Goal: Task Accomplishment & Management: Use online tool/utility

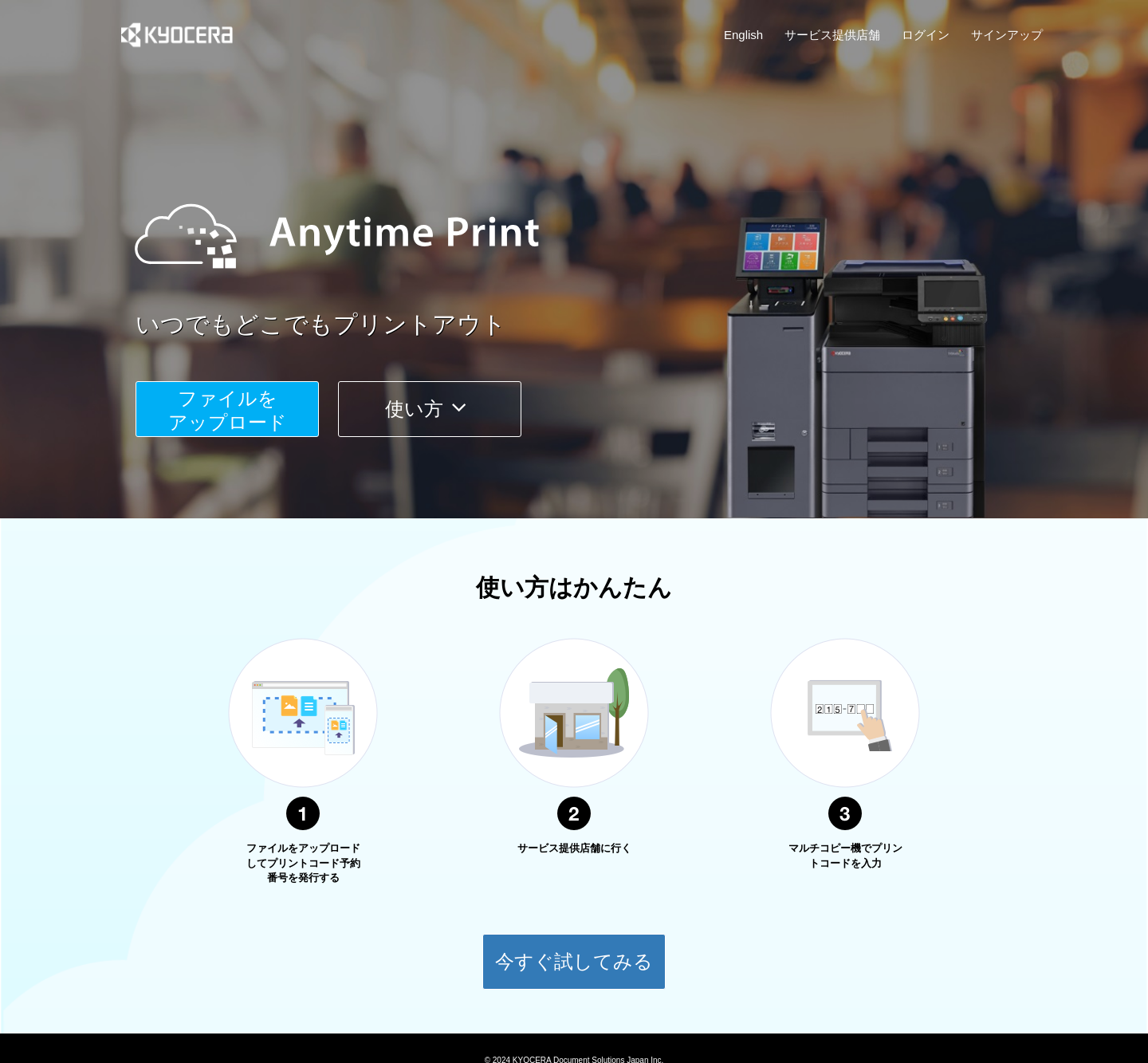
click at [217, 417] on span "ファイルを ​​アップロード" at bounding box center [227, 410] width 119 height 46
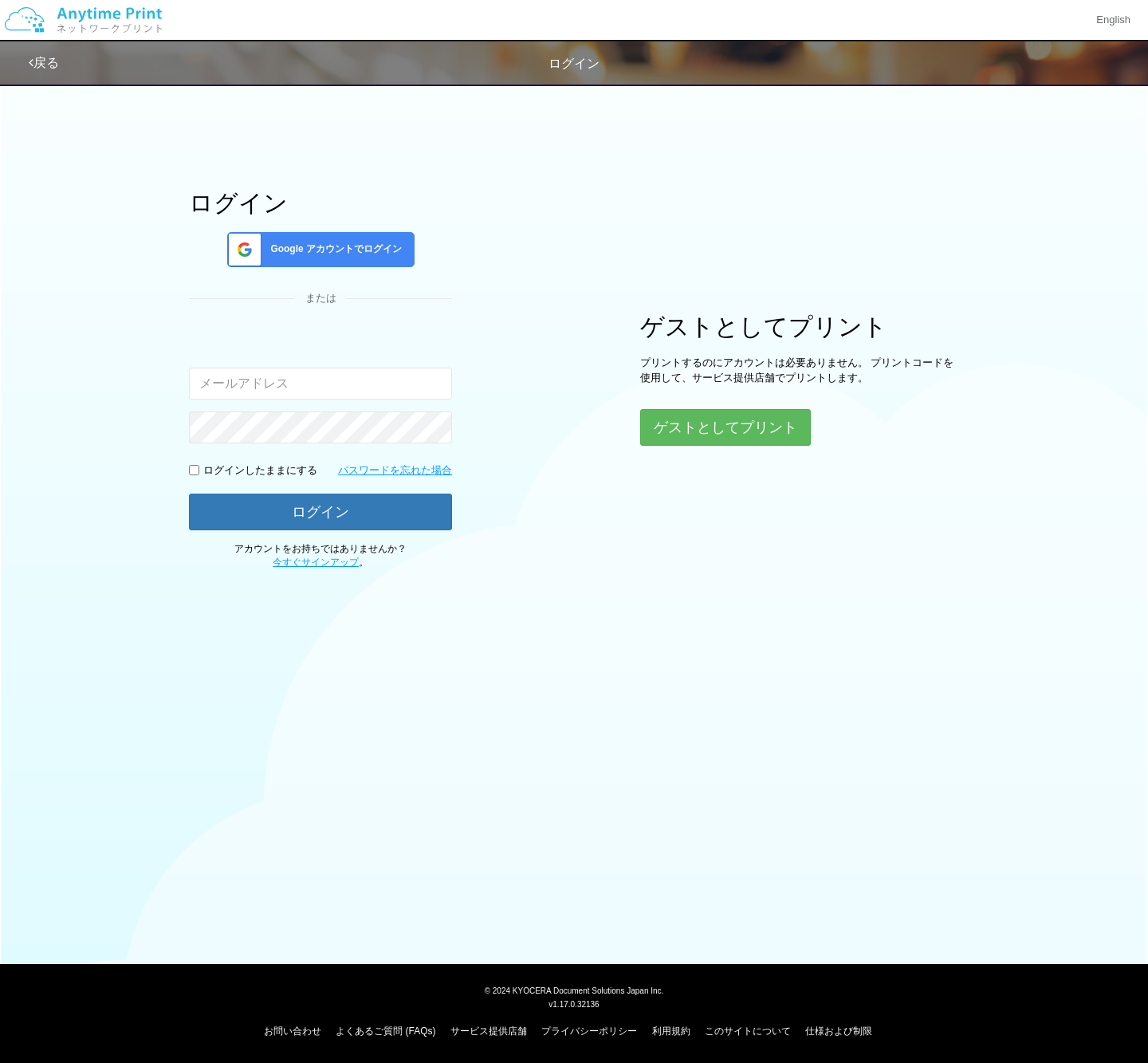
click at [355, 249] on span "Google アカウントでログイン" at bounding box center [332, 249] width 138 height 13
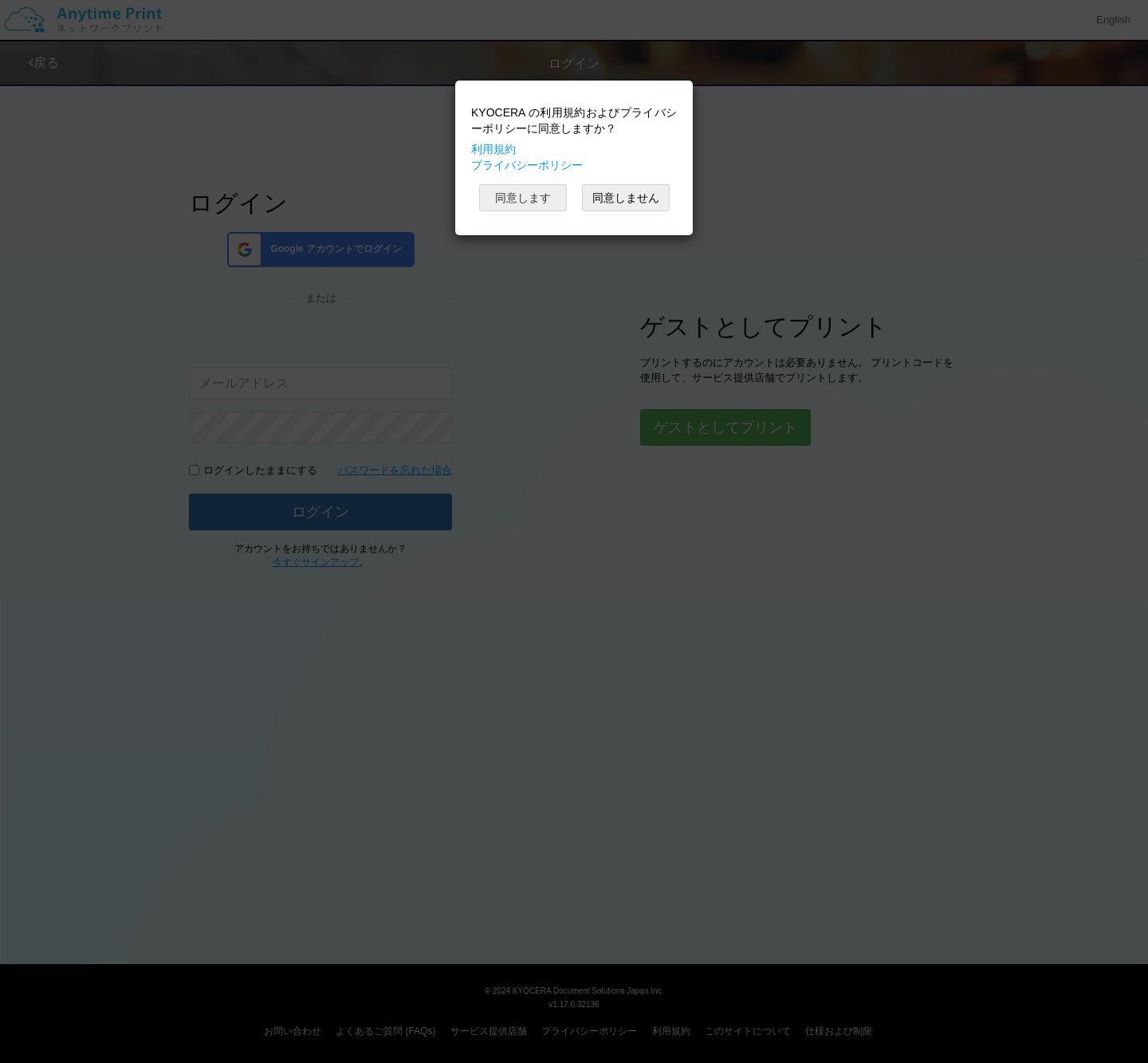
click at [506, 202] on button "同意します" at bounding box center [523, 197] width 88 height 27
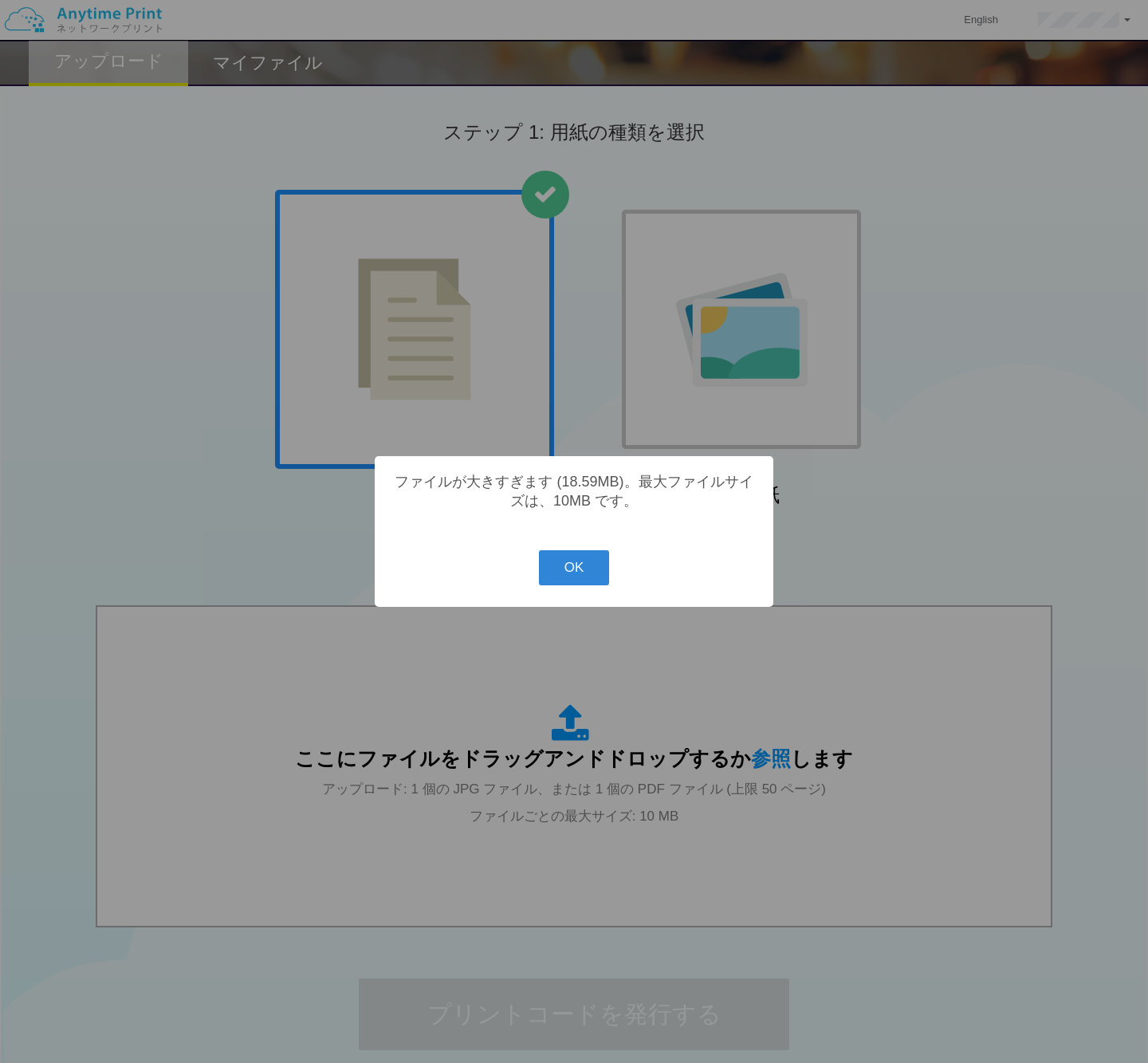
click at [579, 590] on div "? ! i ファイルが大きすぎます (18.59MB)。最大ファイルサイズは、10MB です。 OK Cancel ×" at bounding box center [574, 532] width 399 height 151
click at [576, 581] on button "OK" at bounding box center [574, 567] width 71 height 35
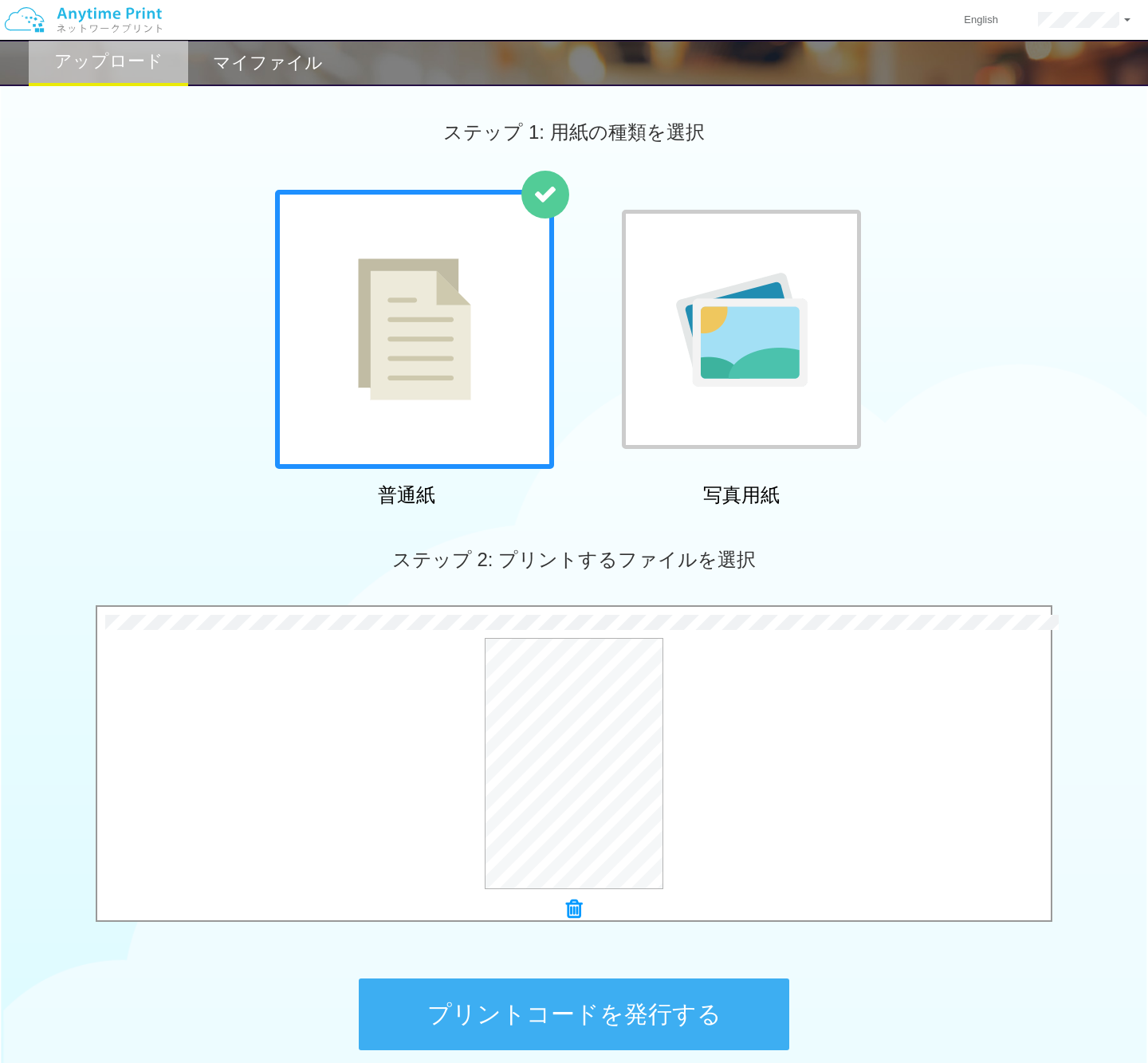
click at [609, 1020] on button "プリントコードを発行する" at bounding box center [574, 1014] width 430 height 72
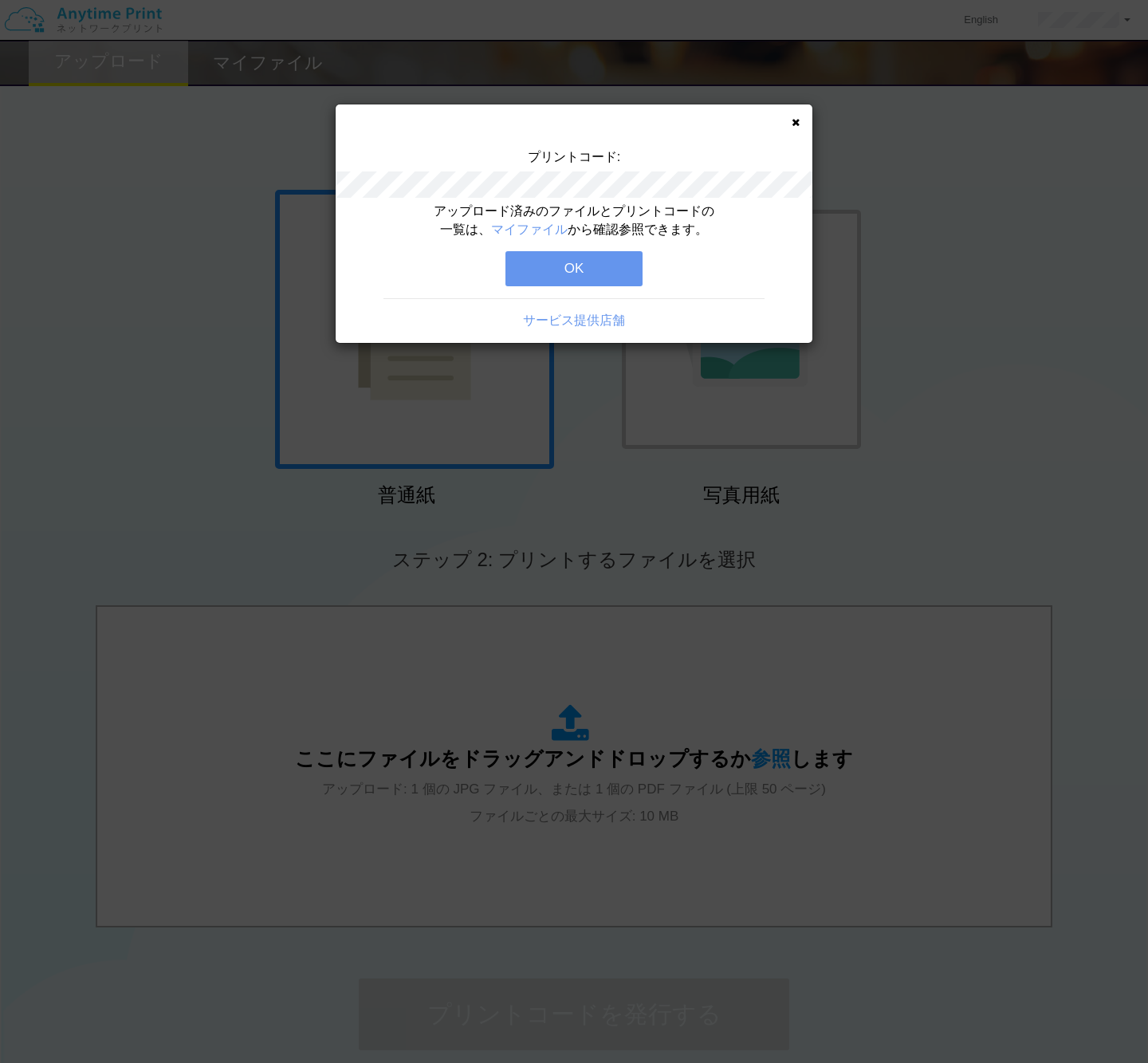
click at [565, 267] on button "OK" at bounding box center [574, 269] width 137 height 35
